Goal: Task Accomplishment & Management: Manage account settings

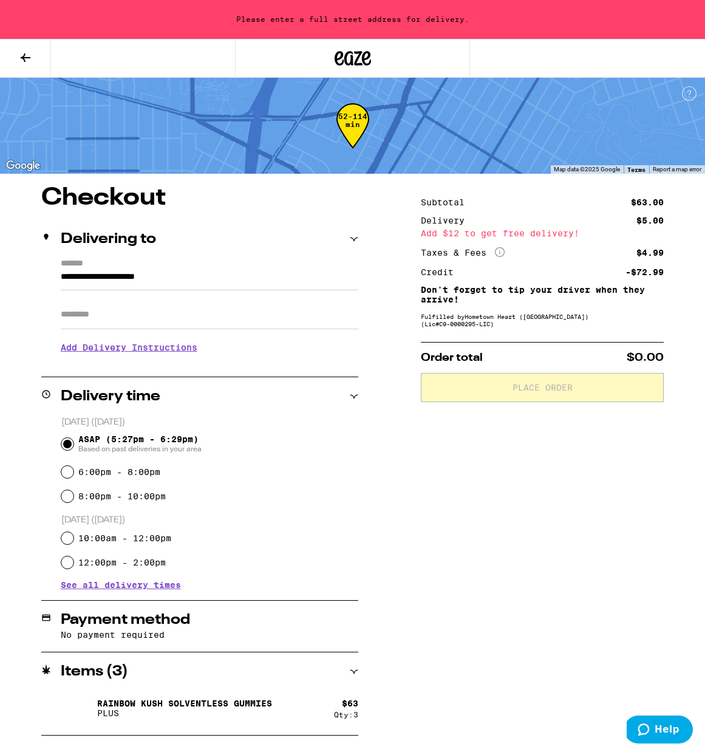
click at [24, 50] on icon at bounding box center [25, 57] width 15 height 15
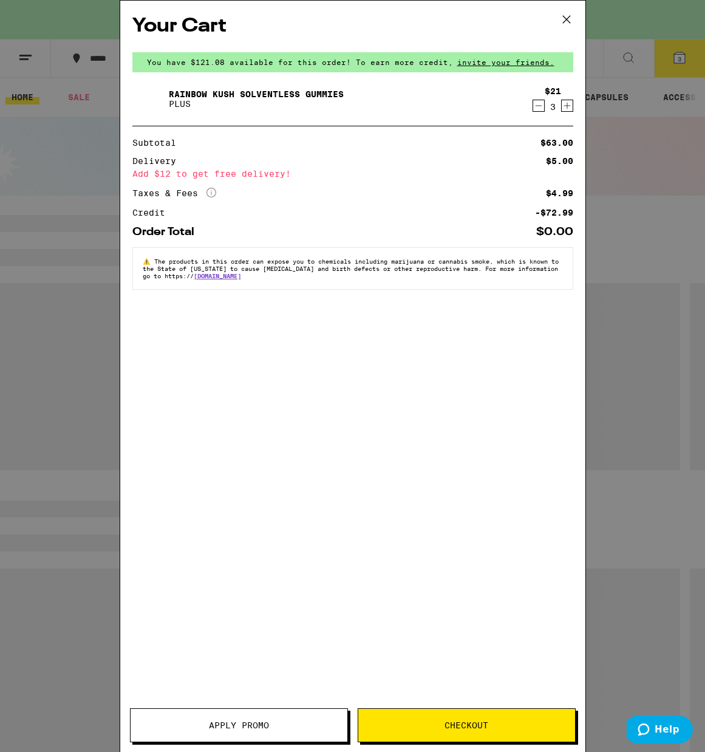
click at [32, 72] on div "Your Cart You have $121.08 available for this order! To earn more credit, invit…" at bounding box center [352, 376] width 705 height 752
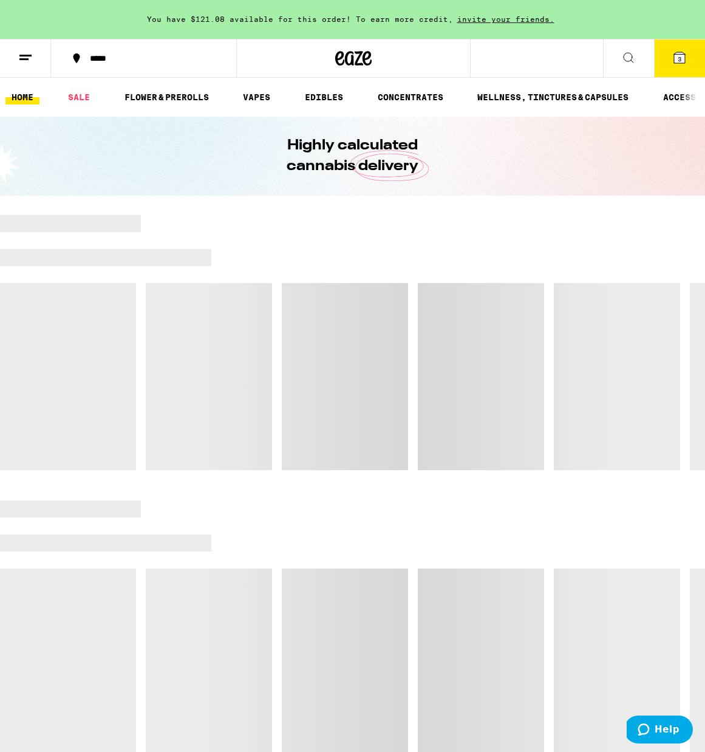
click at [26, 59] on line at bounding box center [23, 59] width 9 height 0
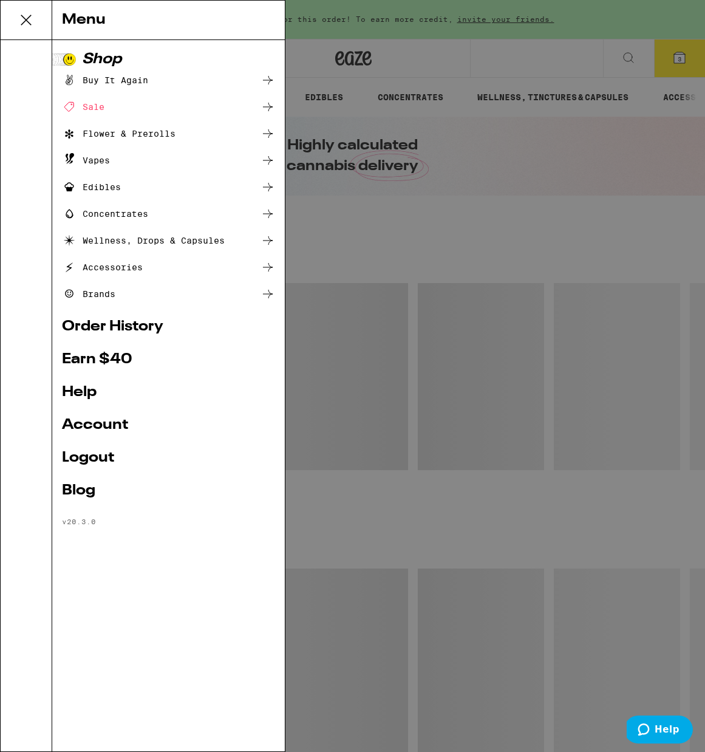
click at [89, 455] on link "Logout" at bounding box center [168, 458] width 213 height 15
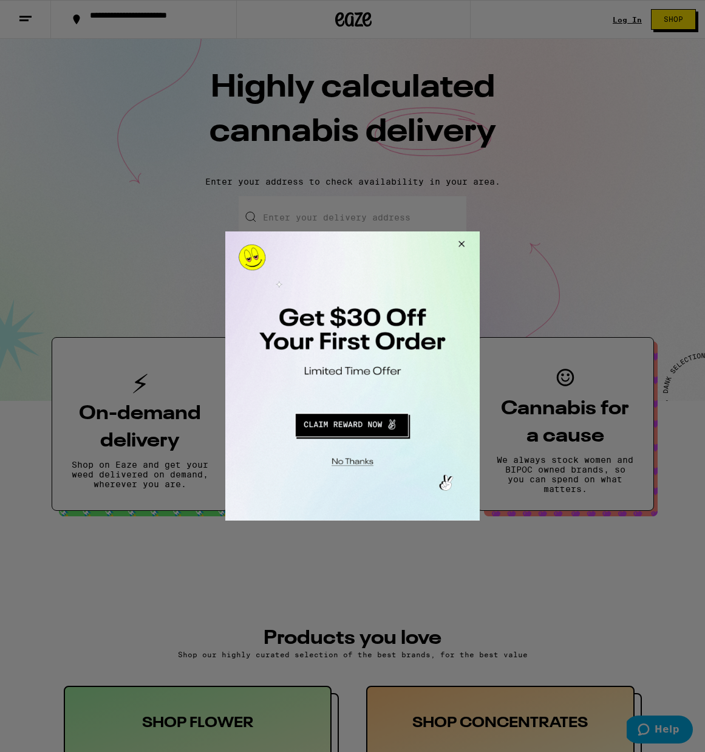
click at [462, 241] on button "Close Modal" at bounding box center [460, 246] width 33 height 29
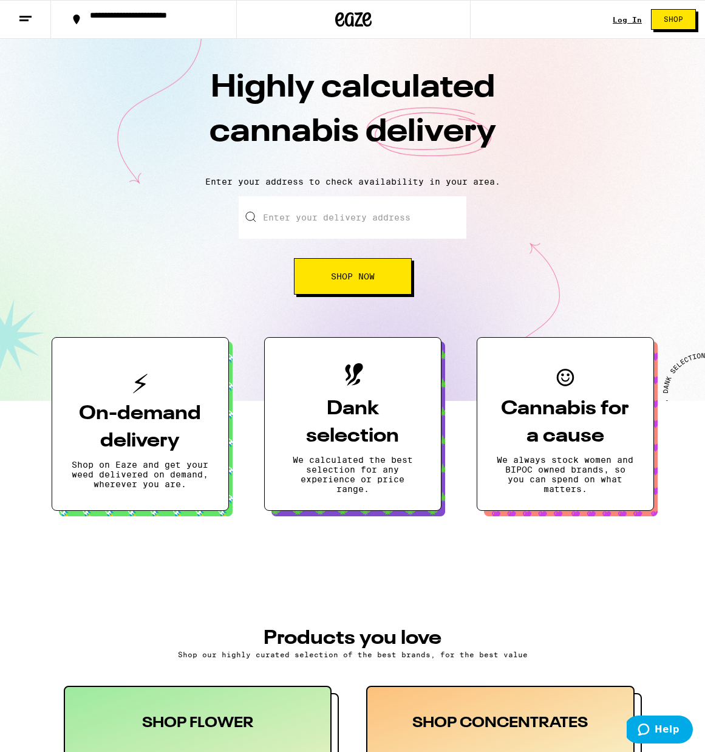
click at [634, 16] on link "Log In" at bounding box center [627, 20] width 29 height 8
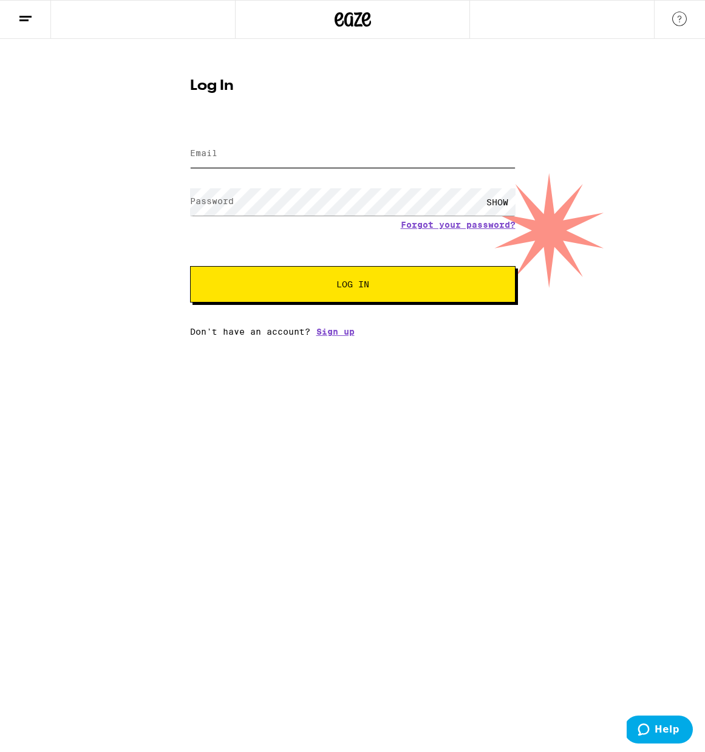
click at [223, 154] on input "Email" at bounding box center [353, 153] width 326 height 27
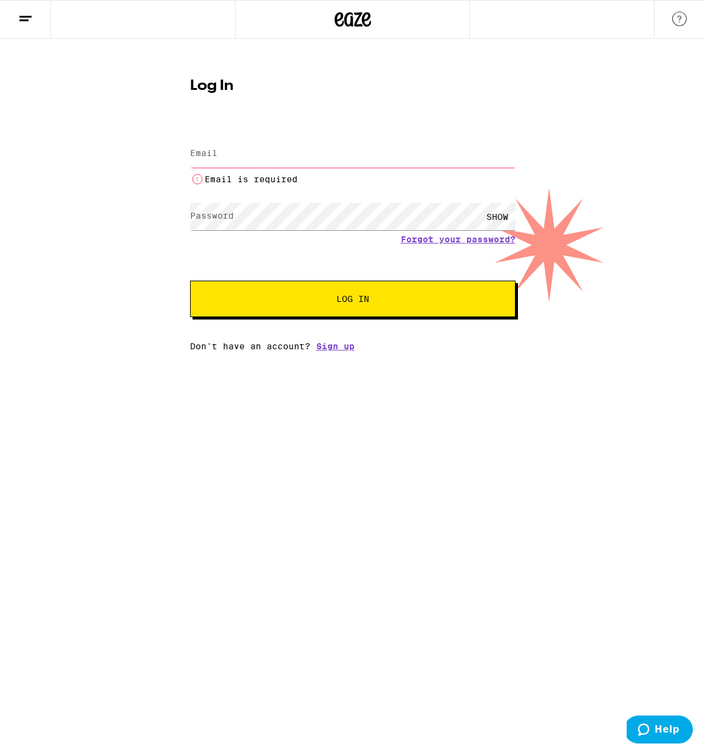
type input "[EMAIL_ADDRESS][DOMAIN_NAME]"
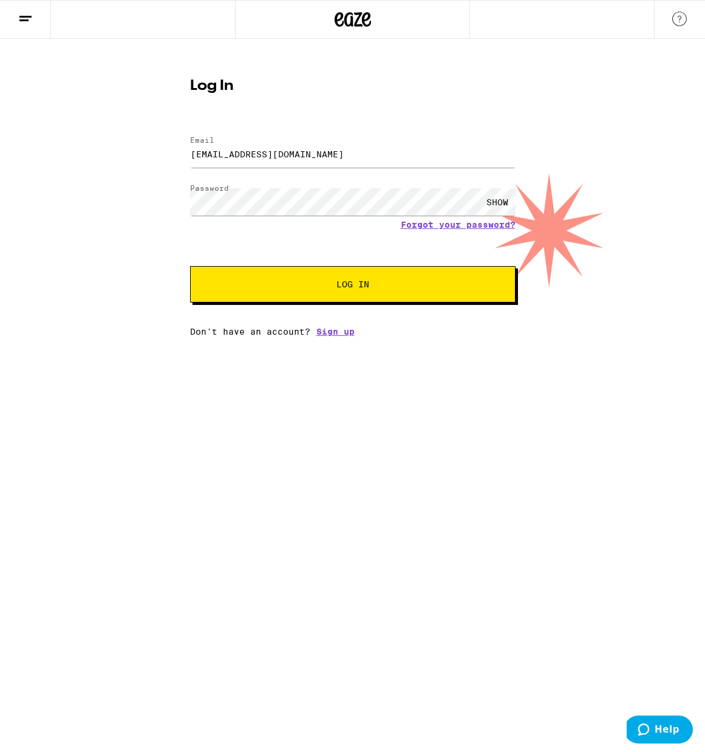
click at [493, 199] on div "SHOW" at bounding box center [497, 201] width 36 height 27
